Goal: Task Accomplishment & Management: Manage account settings

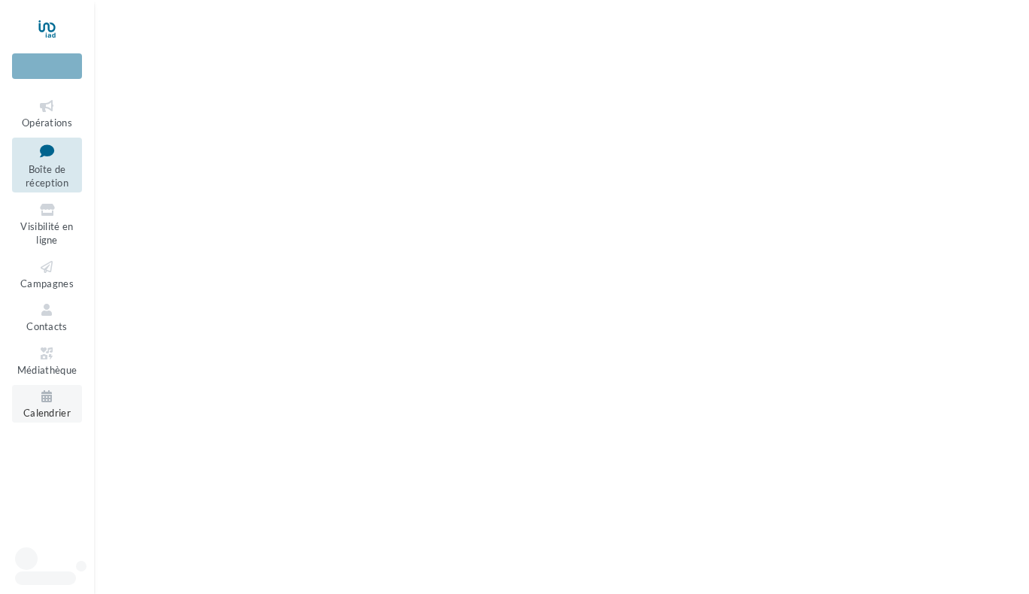
click at [38, 402] on icon at bounding box center [47, 396] width 61 height 17
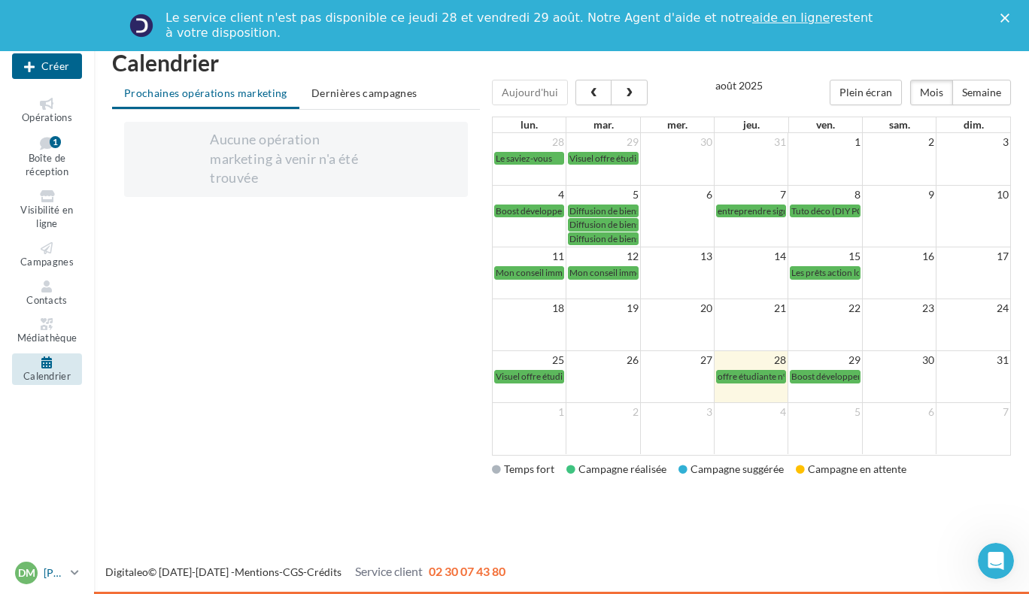
click at [33, 573] on span "DM" at bounding box center [26, 573] width 17 height 15
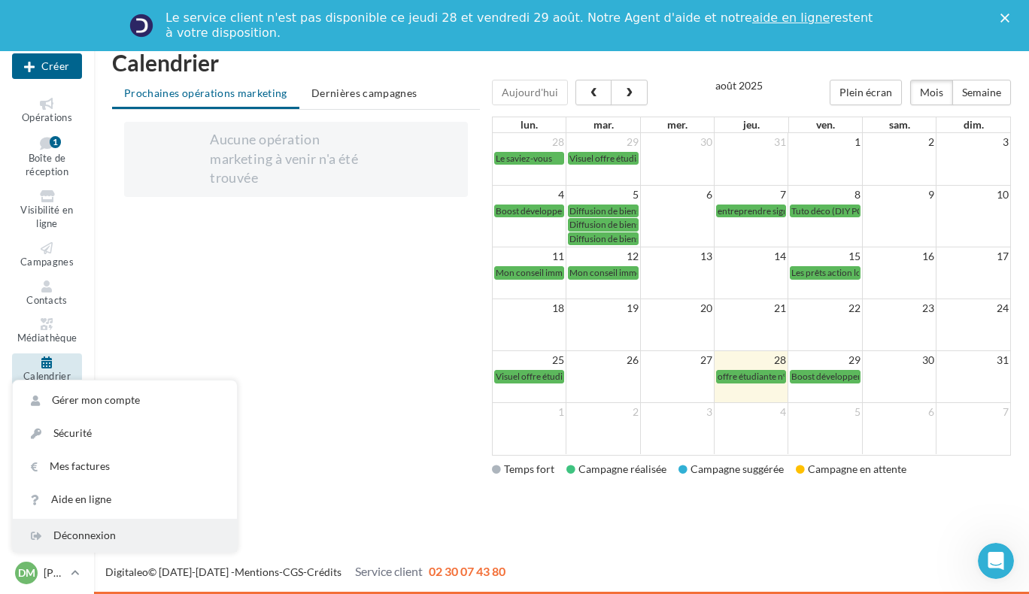
click at [65, 536] on div "Déconnexion" at bounding box center [125, 535] width 224 height 33
